Goal: Transaction & Acquisition: Download file/media

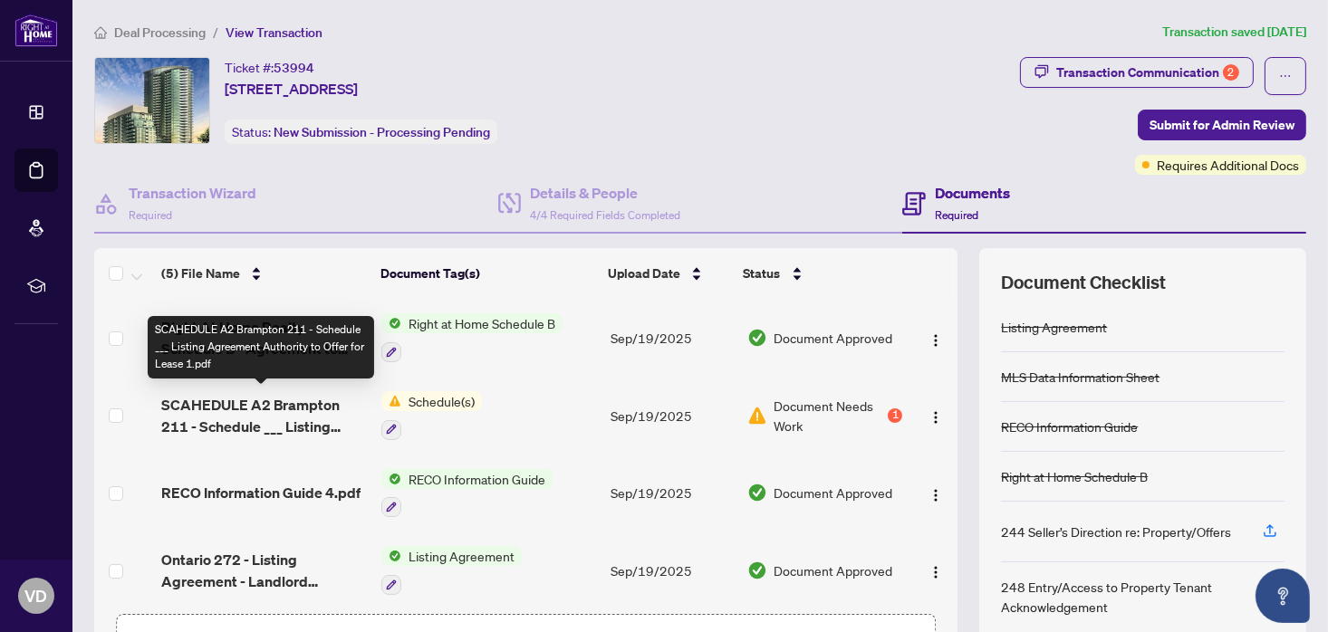
click at [254, 407] on span "SCAHEDULE A2 Brampton 211 - Schedule ___ Listing Agreement Authority to Offer f…" at bounding box center [264, 415] width 206 height 43
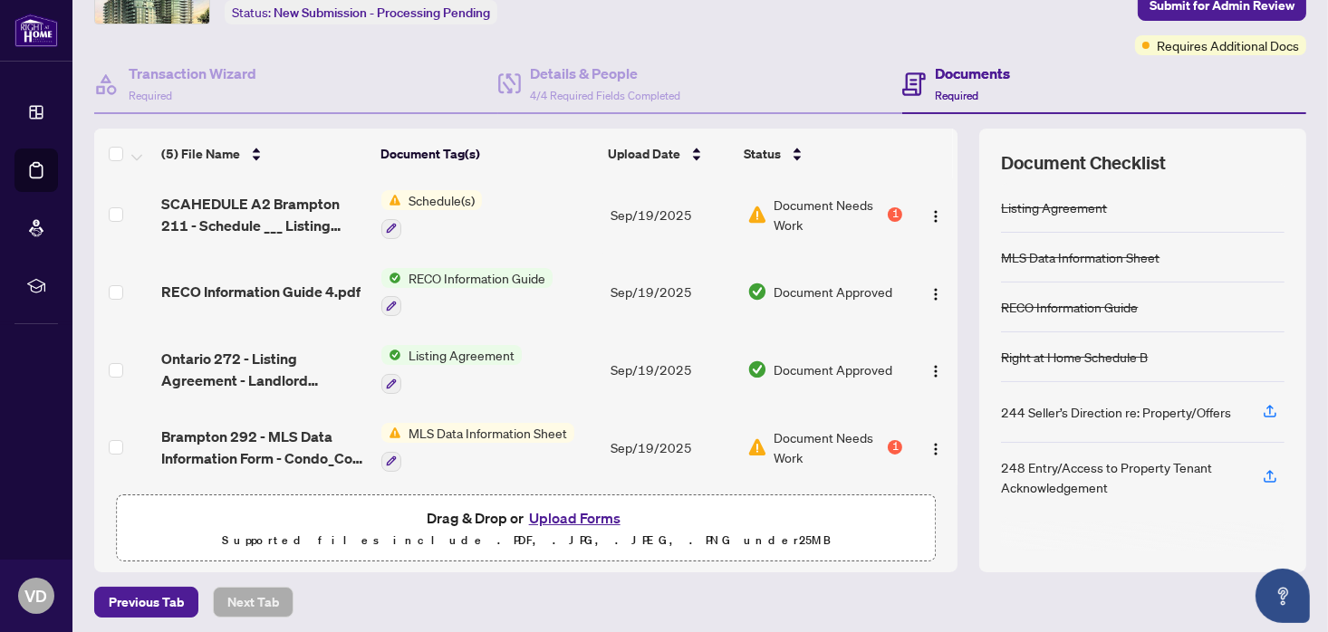
scroll to position [123, 0]
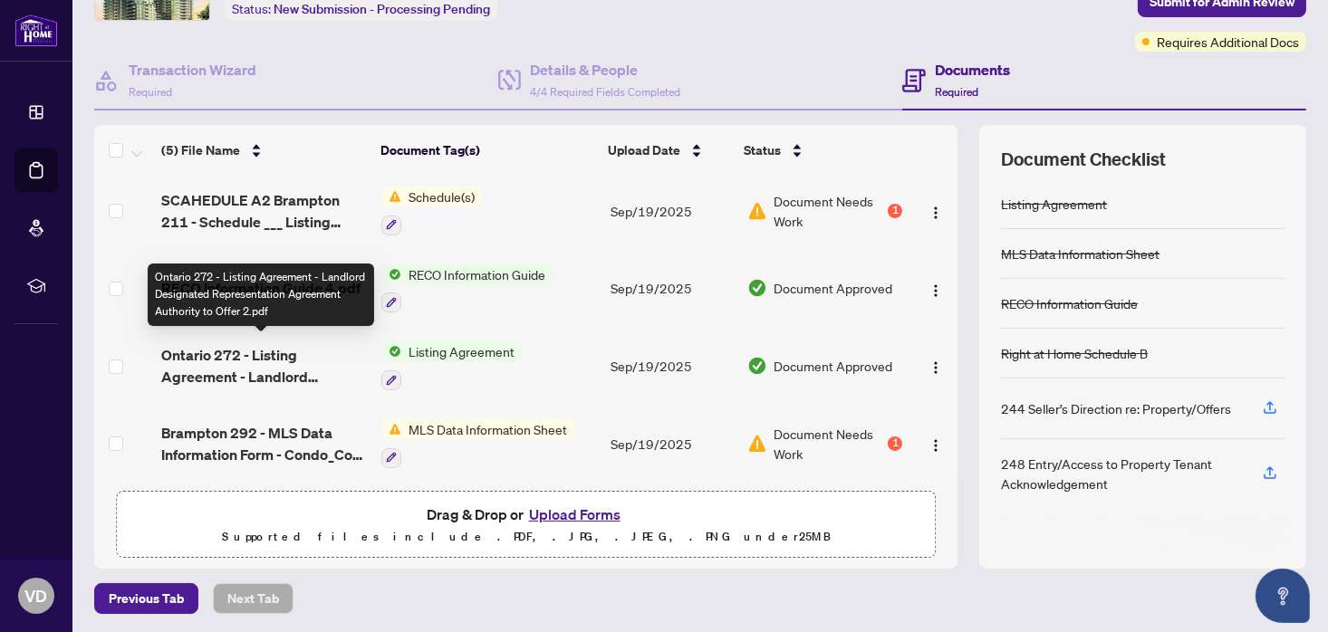
click at [246, 347] on span "Ontario 272 - Listing Agreement - Landlord Designated Representation Agreement …" at bounding box center [264, 365] width 206 height 43
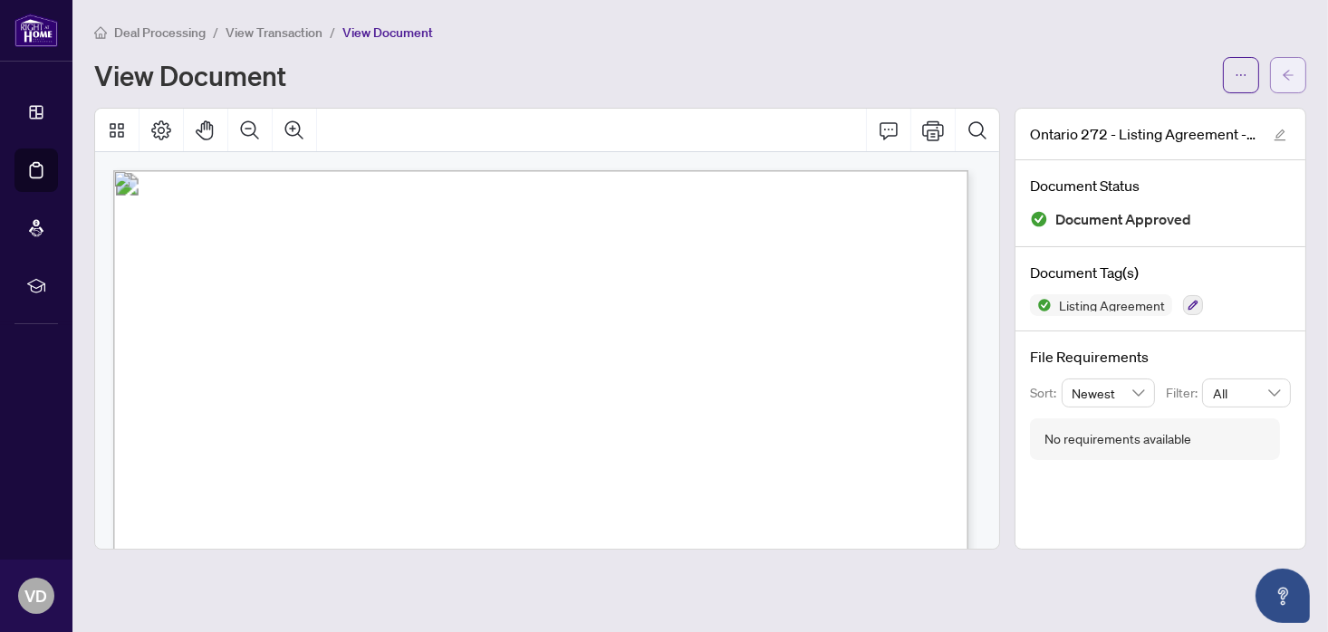
click at [1284, 74] on icon "arrow-left" at bounding box center [1287, 75] width 11 height 10
click at [1290, 70] on icon "arrow-left" at bounding box center [1287, 75] width 13 height 13
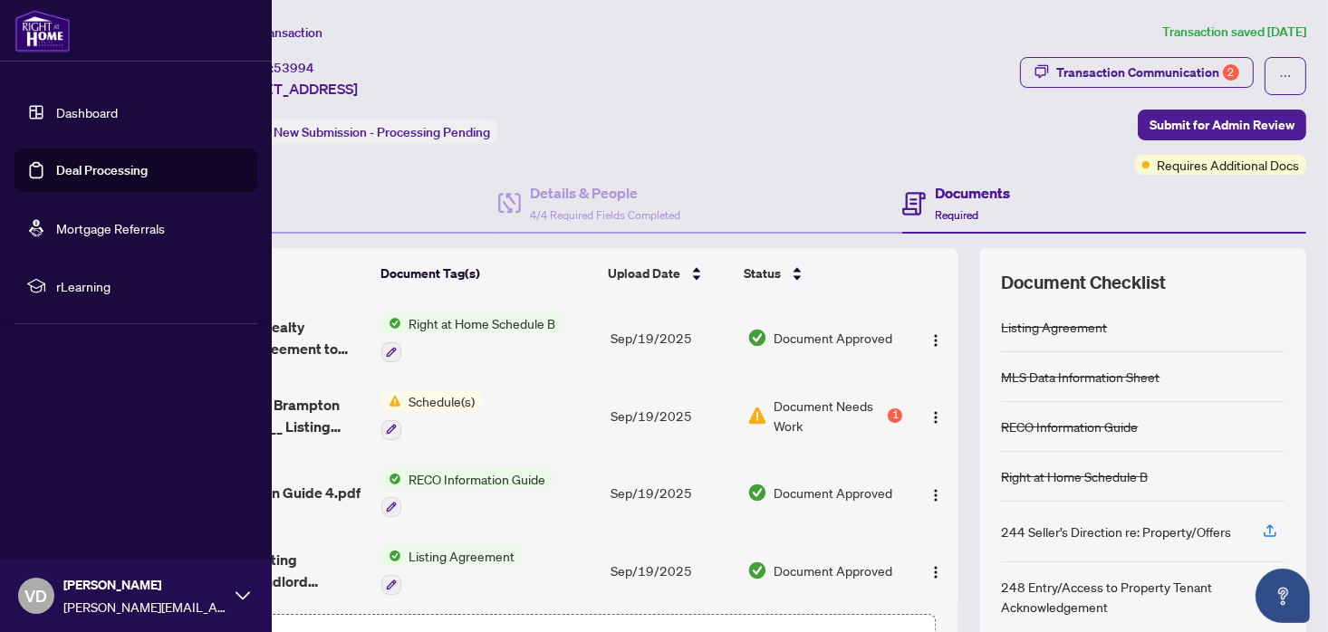
click at [86, 166] on link "Deal Processing" at bounding box center [101, 170] width 91 height 16
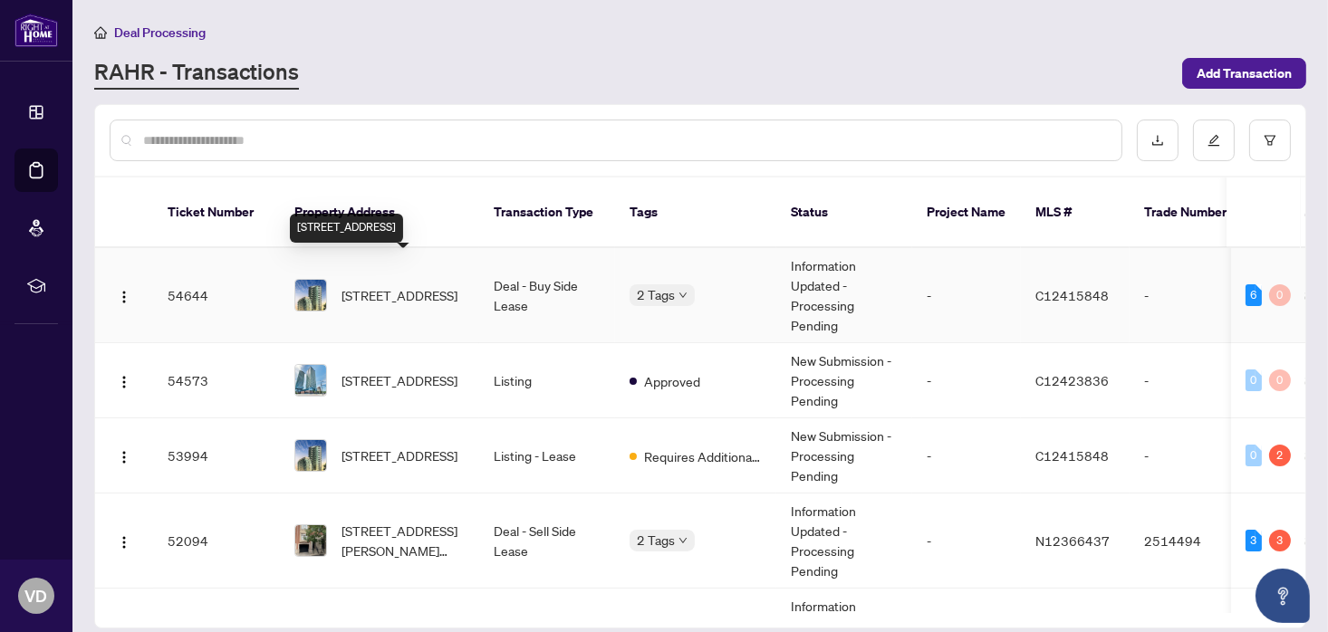
click at [414, 285] on span "[STREET_ADDRESS]" at bounding box center [399, 295] width 116 height 20
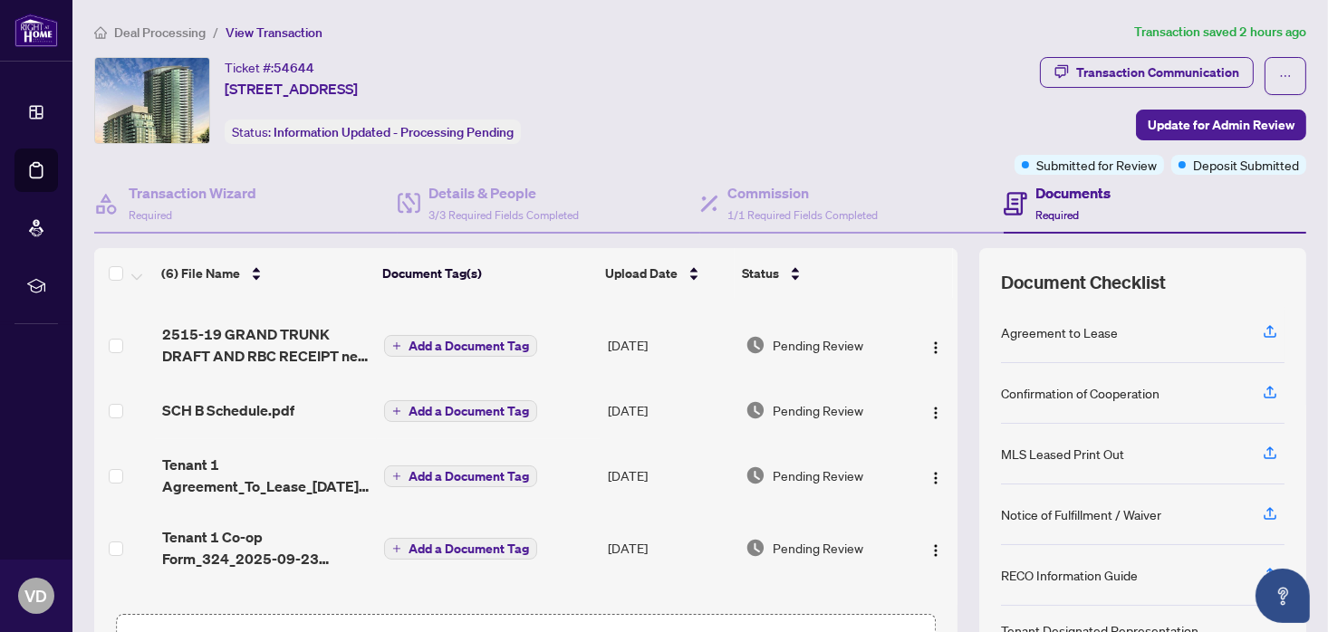
scroll to position [91, 0]
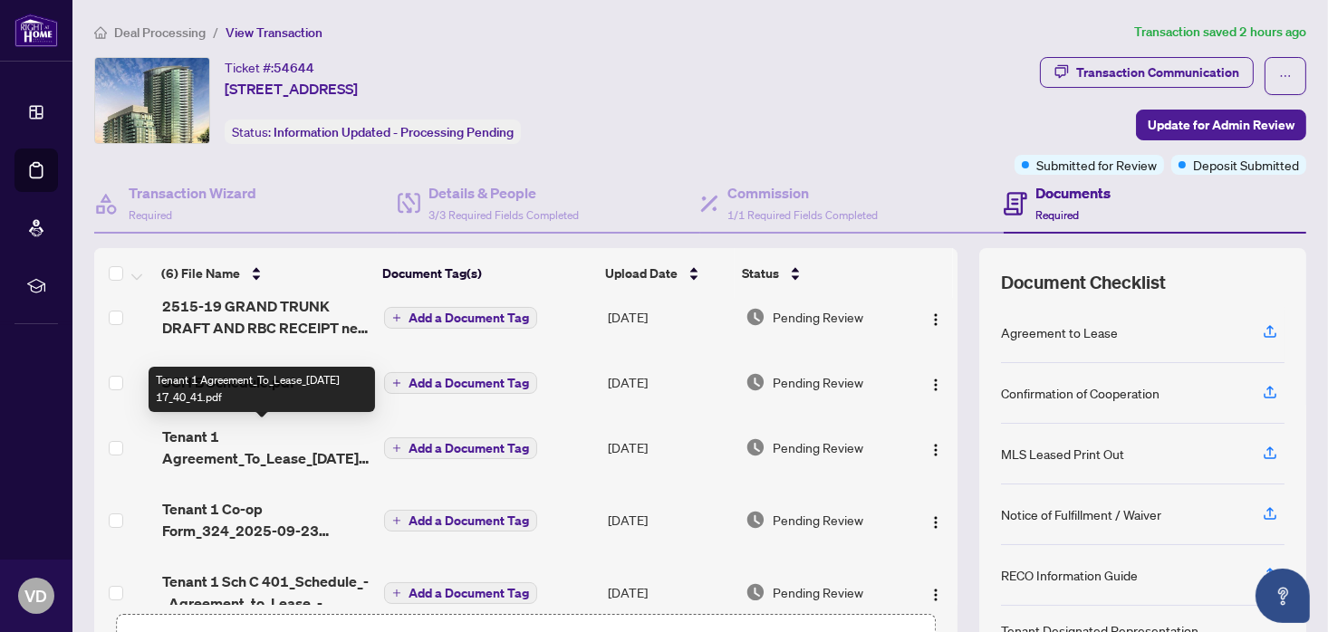
click at [267, 455] on span "Tenant 1 Agreement_To_Lease_[DATE] 17_40_41.pdf" at bounding box center [265, 447] width 207 height 43
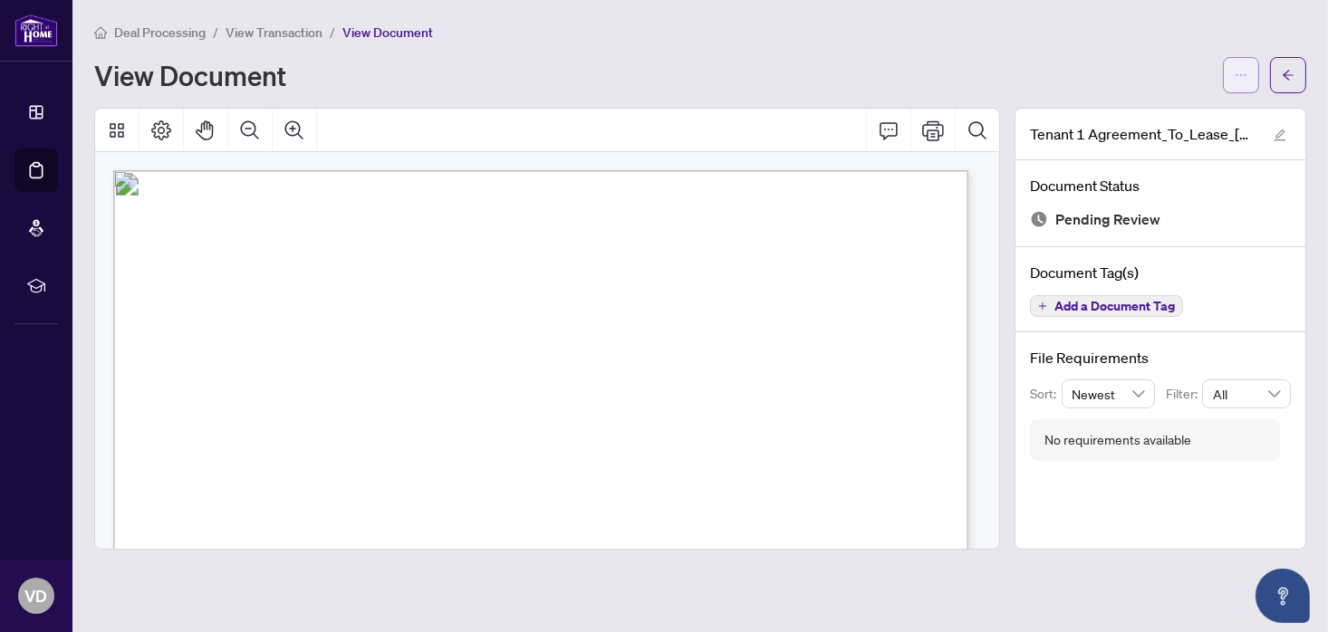
click at [1237, 69] on icon "ellipsis" at bounding box center [1240, 75] width 13 height 13
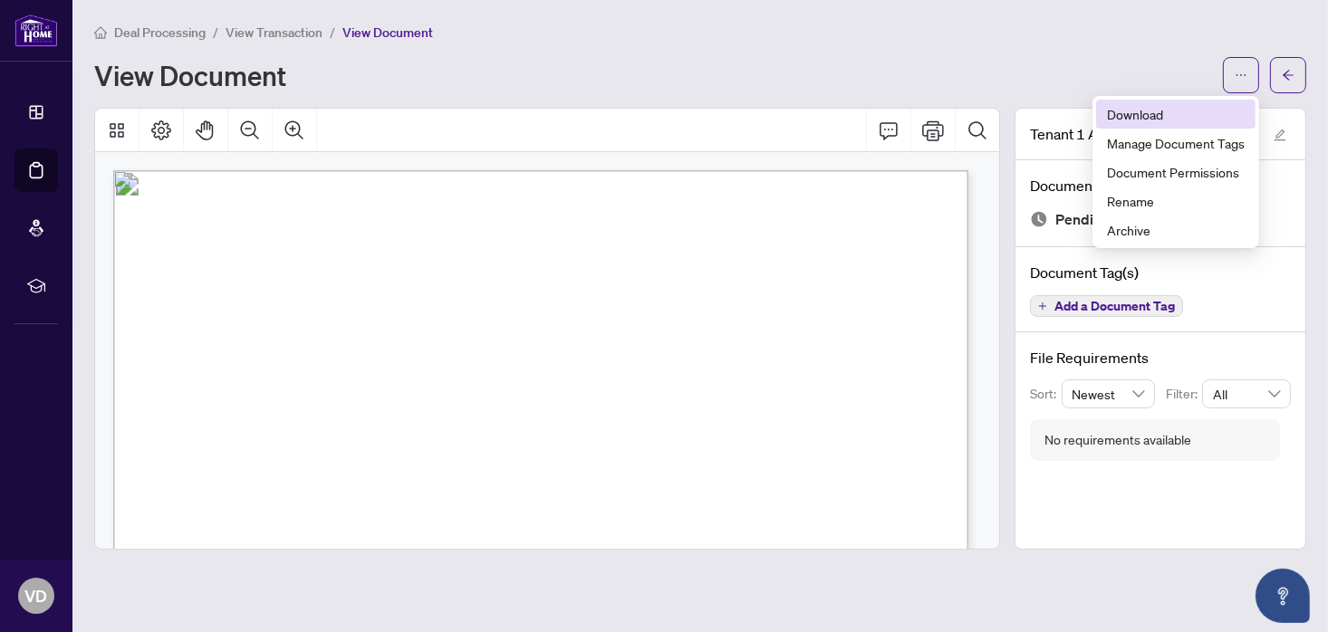
click at [1150, 113] on span "Download" at bounding box center [1176, 114] width 138 height 20
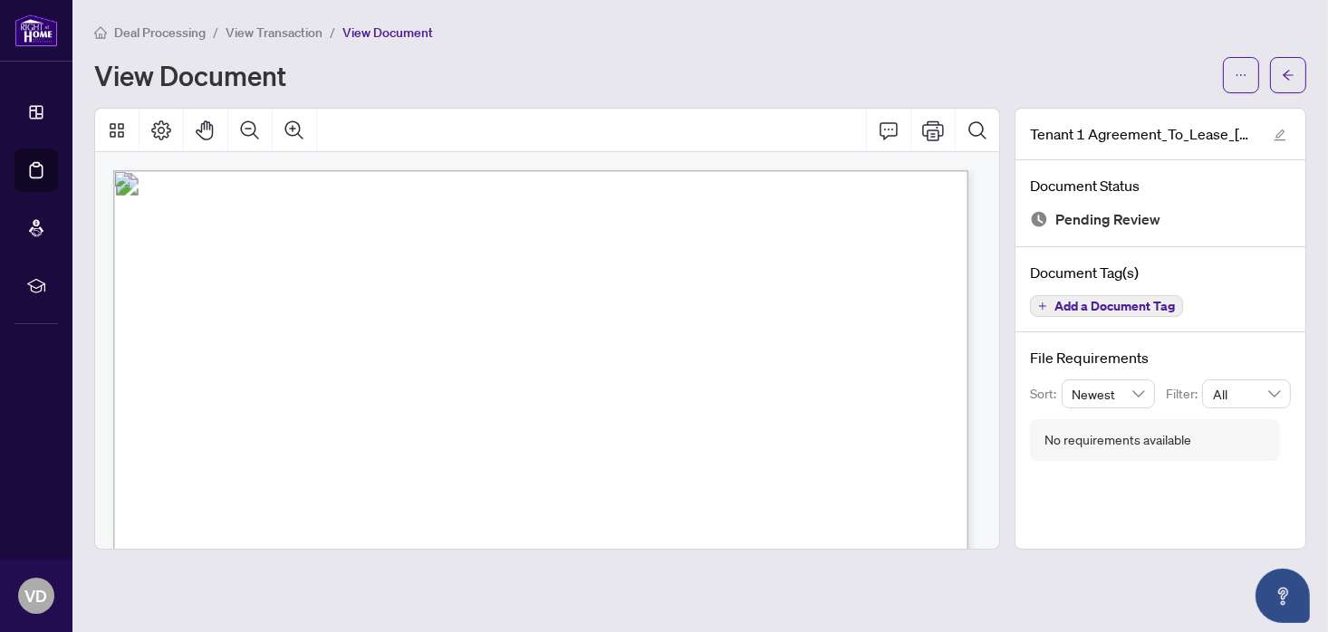
click at [772, 62] on div "View Document" at bounding box center [652, 75] width 1117 height 29
click at [1287, 72] on icon "arrow-left" at bounding box center [1287, 75] width 13 height 13
